Goal: Task Accomplishment & Management: Manage account settings

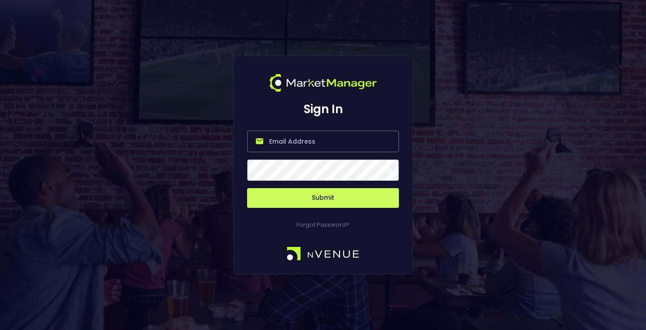
type input "[EMAIL_ADDRESS][DOMAIN_NAME]"
click at [339, 196] on button "Submit" at bounding box center [323, 198] width 152 height 20
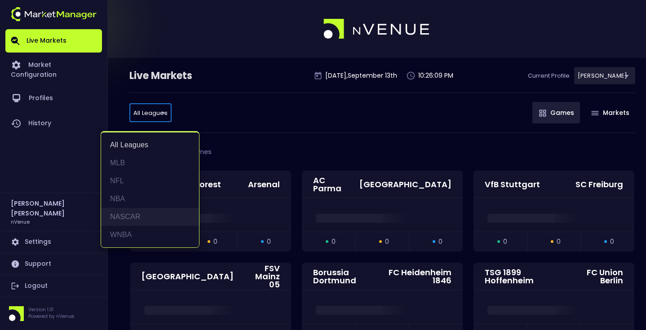
click at [132, 214] on li "NASCAR" at bounding box center [150, 217] width 98 height 18
type input "NASCAR"
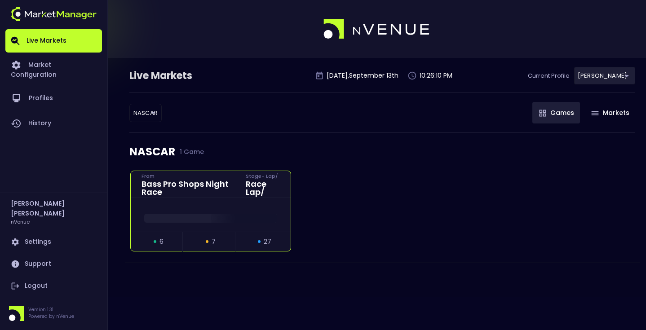
click at [203, 211] on div at bounding box center [211, 215] width 160 height 13
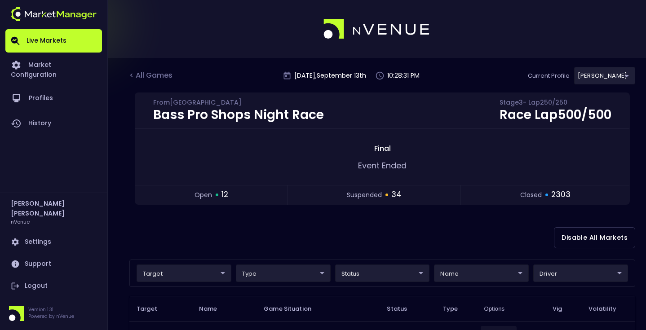
click at [201, 232] on div "Disable All Markets" at bounding box center [382, 238] width 506 height 44
click at [223, 240] on div "Disable All Markets" at bounding box center [382, 238] width 506 height 44
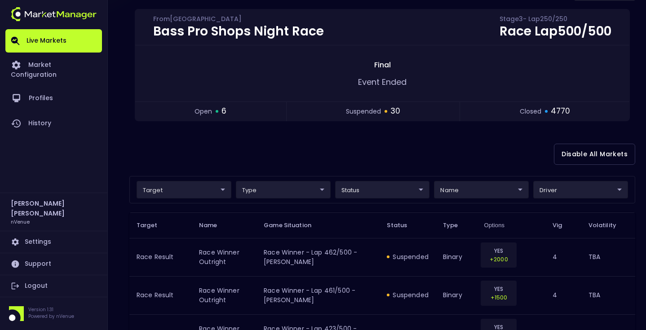
click at [197, 148] on div "Disable All Markets" at bounding box center [382, 155] width 506 height 44
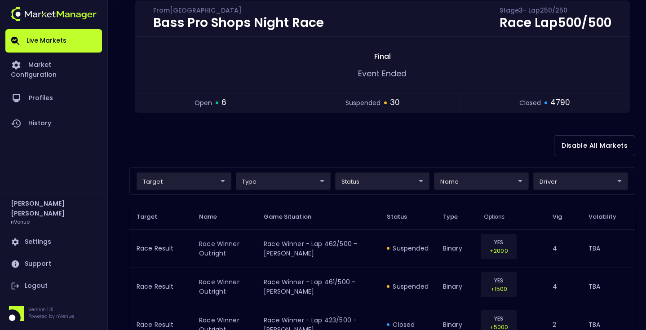
scroll to position [57, 0]
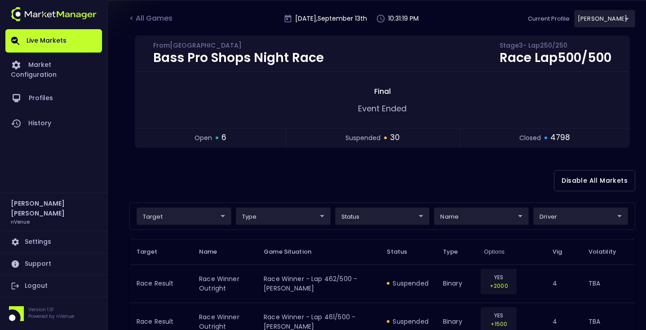
click at [208, 173] on div "Disable All Markets" at bounding box center [382, 181] width 506 height 44
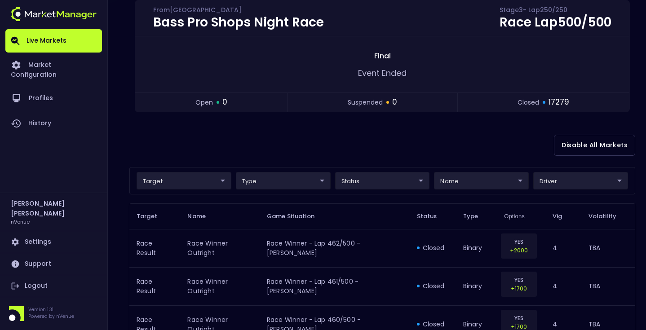
scroll to position [135, 0]
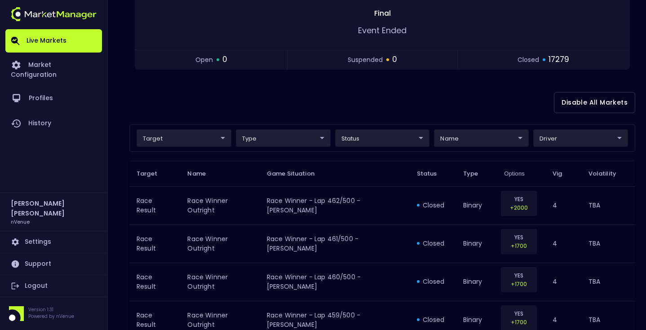
click at [317, 99] on div "Disable All Markets" at bounding box center [382, 103] width 506 height 44
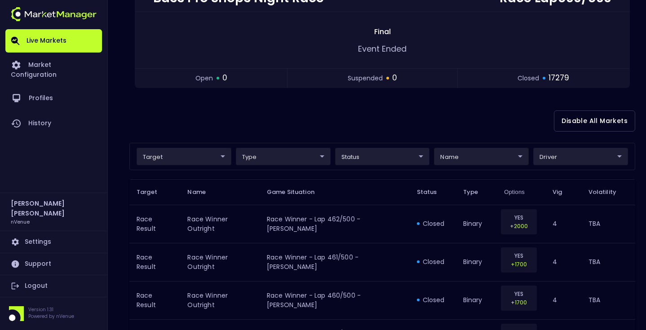
scroll to position [115, 0]
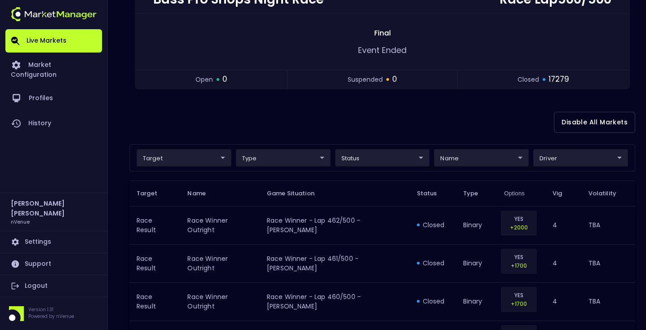
click at [315, 109] on div "Disable All Markets" at bounding box center [382, 123] width 506 height 44
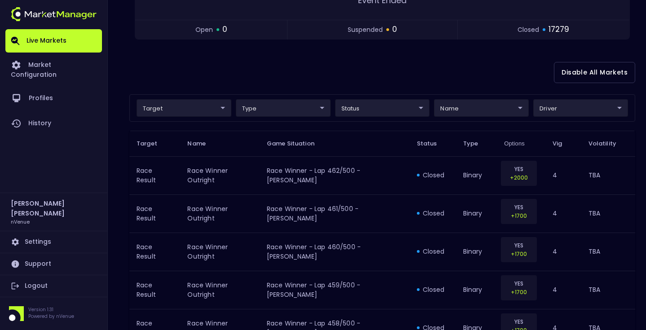
scroll to position [117, 0]
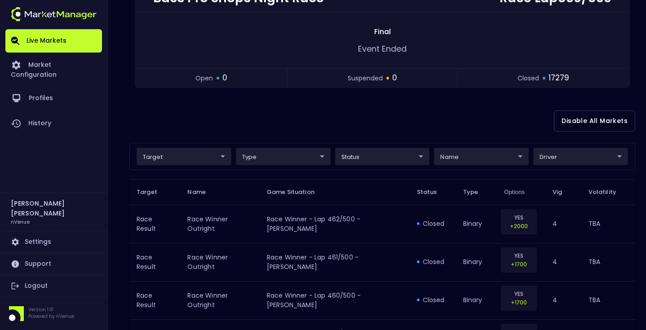
click at [169, 166] on div "target ​ ​ type ​ ​ status ​ ​ name ​ ​ driver ​ ​" at bounding box center [382, 156] width 506 height 27
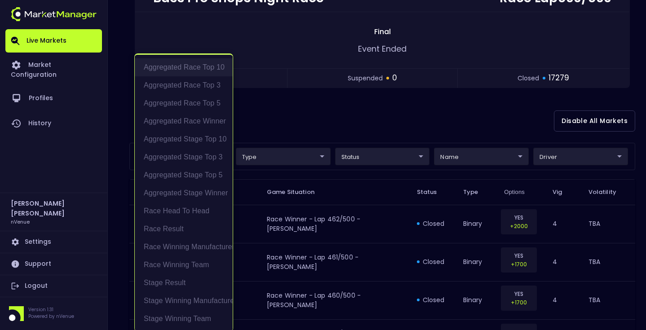
click at [203, 68] on li "Aggregated Race Top 10" at bounding box center [184, 67] width 98 height 18
type input "Aggregated Race Top 10"
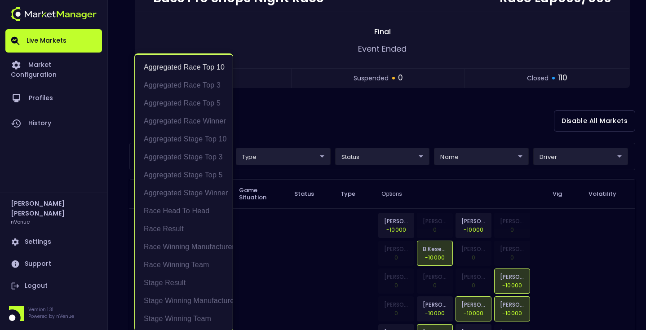
click at [342, 110] on div at bounding box center [323, 165] width 646 height 330
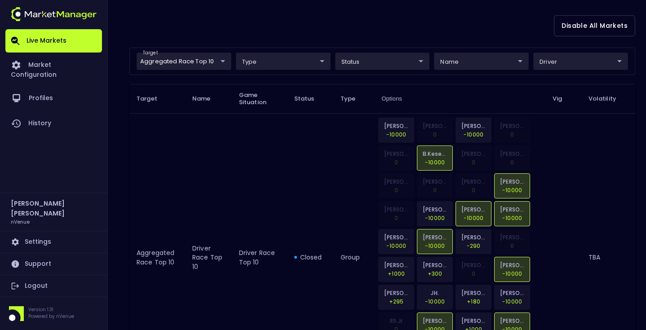
scroll to position [127, 0]
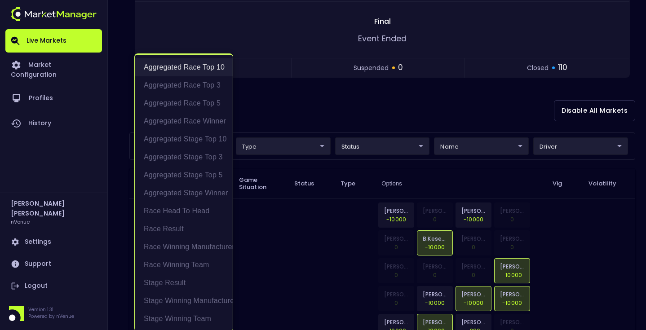
click at [206, 71] on li "Aggregated Race Top 10" at bounding box center [184, 67] width 98 height 18
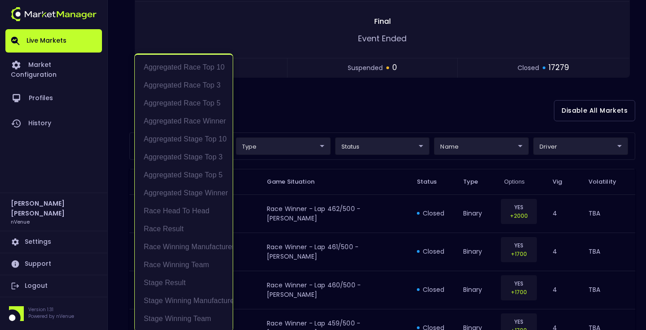
click at [349, 103] on div at bounding box center [323, 165] width 646 height 330
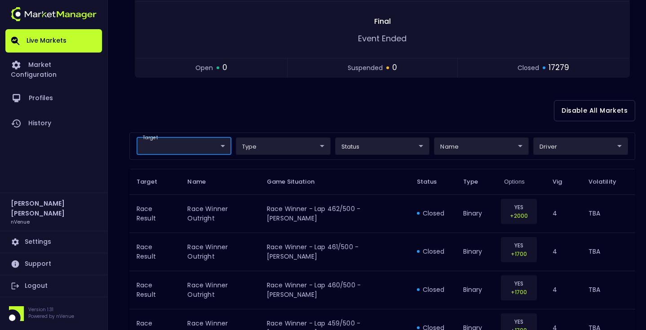
scroll to position [0, 0]
click at [349, 103] on div "Disable All Markets" at bounding box center [382, 111] width 506 height 44
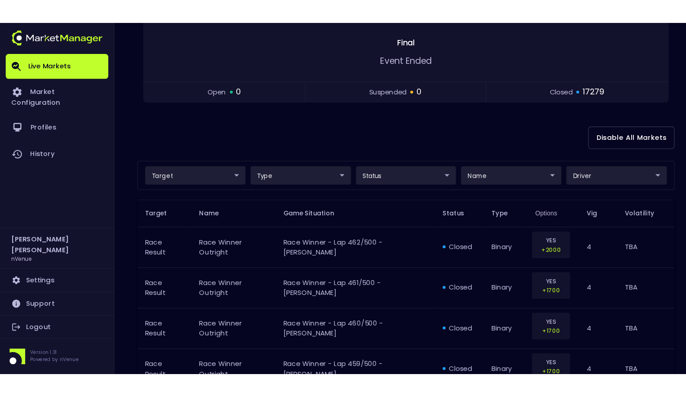
scroll to position [131, 0]
